Goal: Task Accomplishment & Management: Use online tool/utility

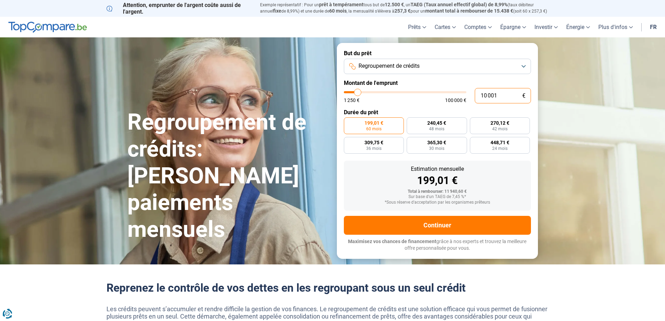
drag, startPoint x: 502, startPoint y: 95, endPoint x: 474, endPoint y: 96, distance: 28.3
click at [473, 96] on div "10 001 € 1 250 € 100 000 €" at bounding box center [437, 95] width 187 height 15
type input "1"
type input "1250"
type input "14"
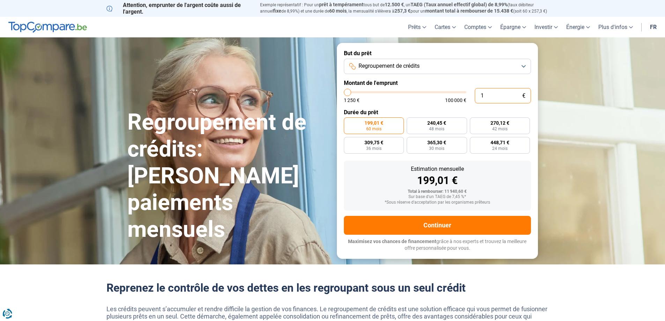
type input "1250"
type input "145"
type input "1250"
type input "1 450"
type input "1500"
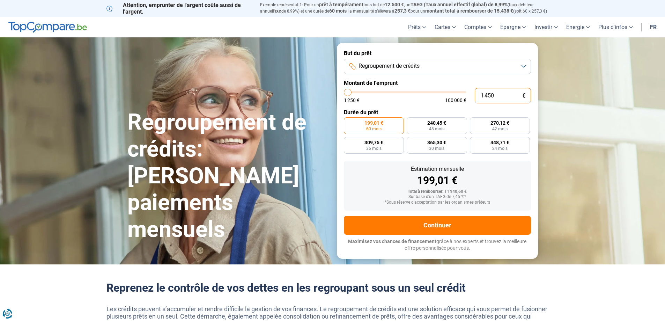
type input "14 500"
type input "14500"
type input "1 450"
type input "1500"
type input "145"
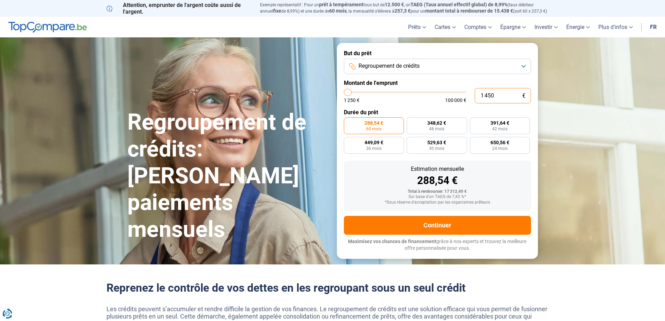
type input "1250"
type input "14"
type input "1250"
type input "1"
type input "1250"
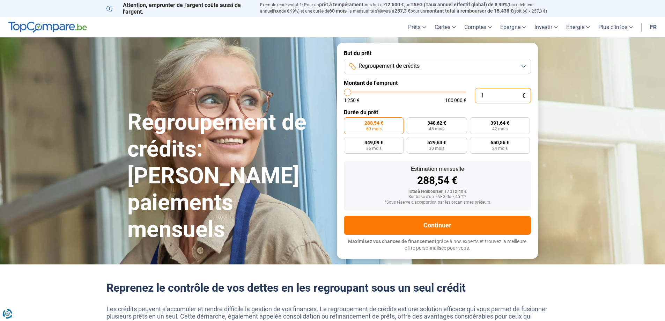
type input "0"
type input "1250"
type input "1"
type input "1250"
type input "14"
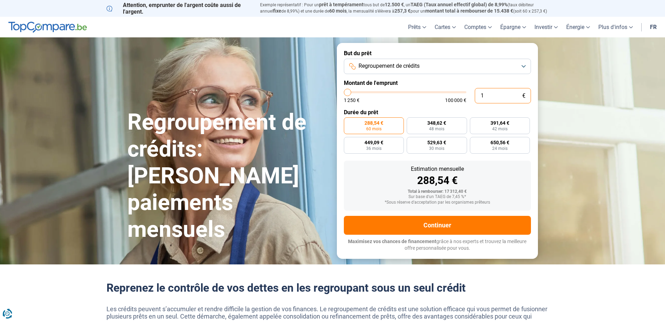
type input "1250"
type input "140"
type input "1250"
type input "1 400"
type input "1500"
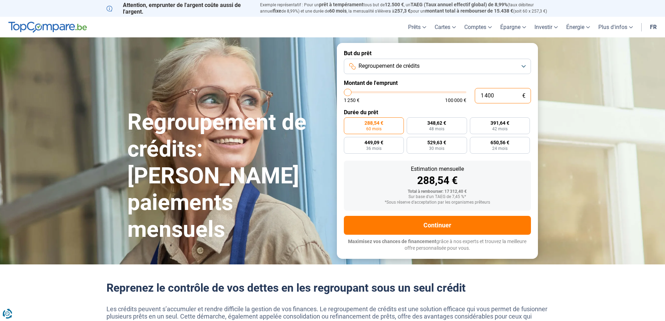
type input "14 000"
type input "14000"
type input "14 000"
